Goal: Ask a question

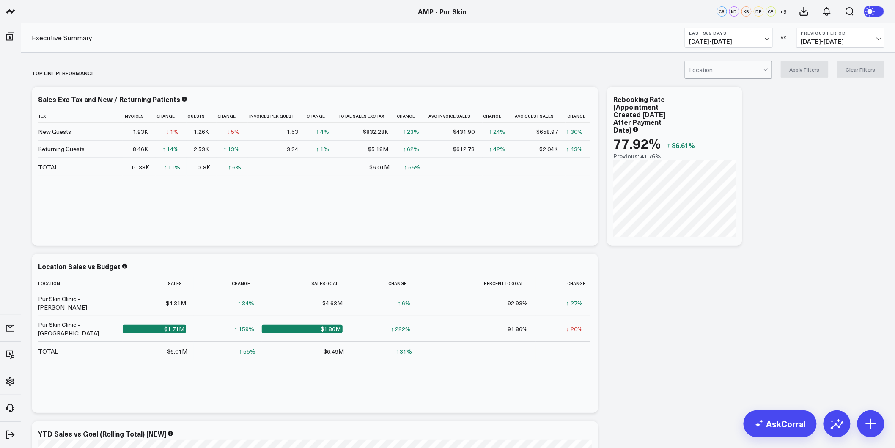
scroll to position [94, 0]
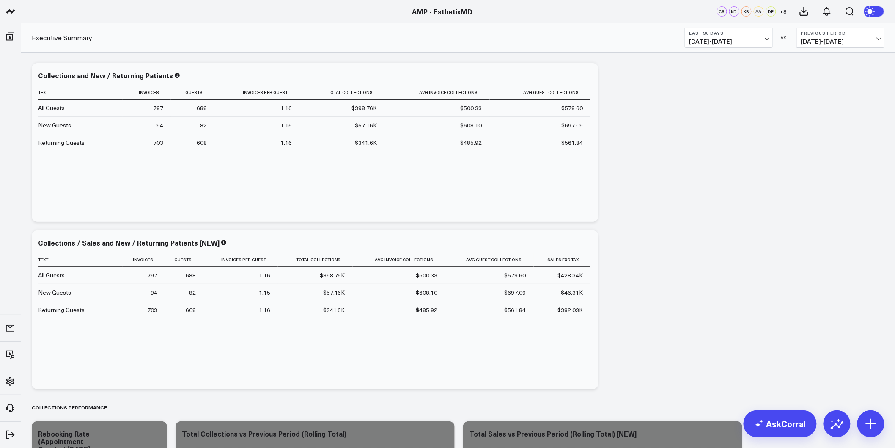
click at [778, 427] on link "AskCorral" at bounding box center [780, 423] width 73 height 27
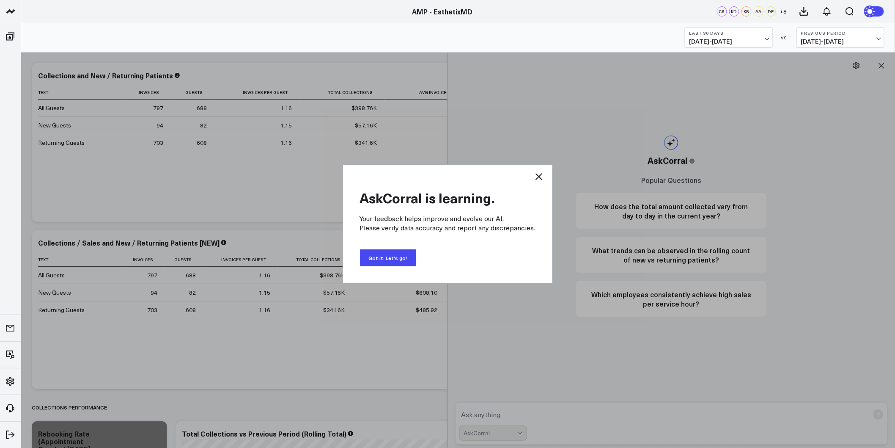
click at [542, 174] on icon at bounding box center [539, 176] width 10 height 10
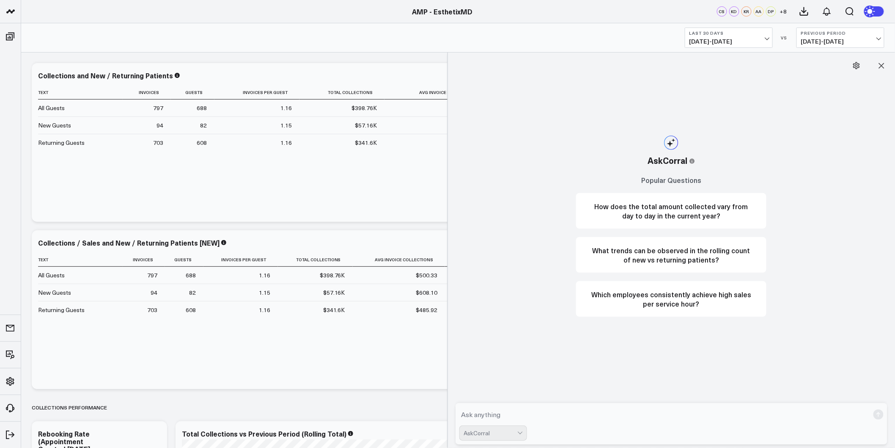
click at [498, 410] on textarea at bounding box center [665, 414] width 410 height 15
type textarea "W"
type textarea "Calculate the monthly revenue since 1/1/2024"
click at [883, 411] on rect "submit" at bounding box center [879, 414] width 10 height 10
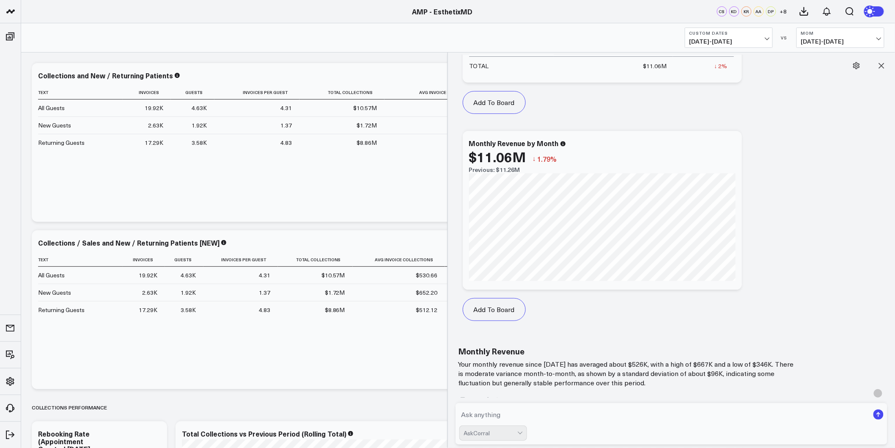
scroll to position [738, 0]
click at [729, 145] on icon at bounding box center [731, 143] width 10 height 10
click at [488, 305] on button "Add To Board" at bounding box center [494, 308] width 63 height 23
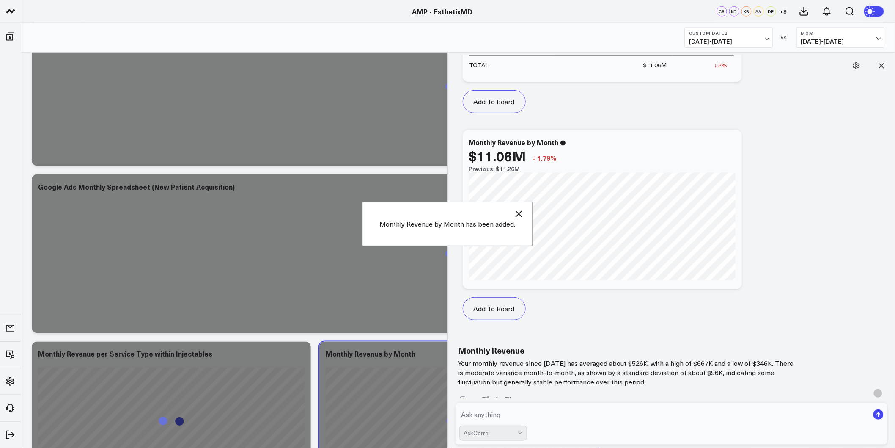
scroll to position [3266, 0]
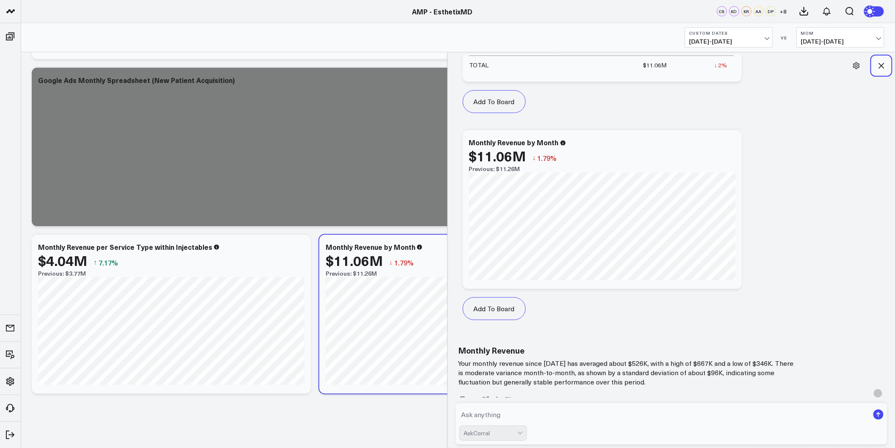
click at [885, 66] on icon at bounding box center [882, 65] width 8 height 8
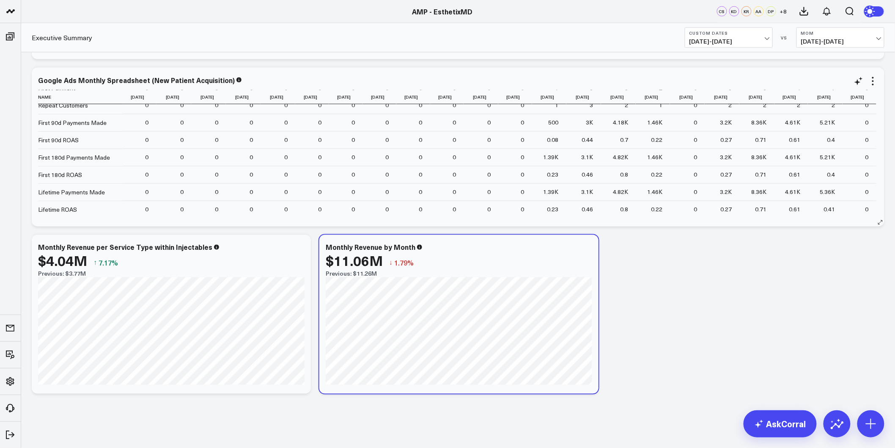
scroll to position [129, 0]
